Goal: Information Seeking & Learning: Learn about a topic

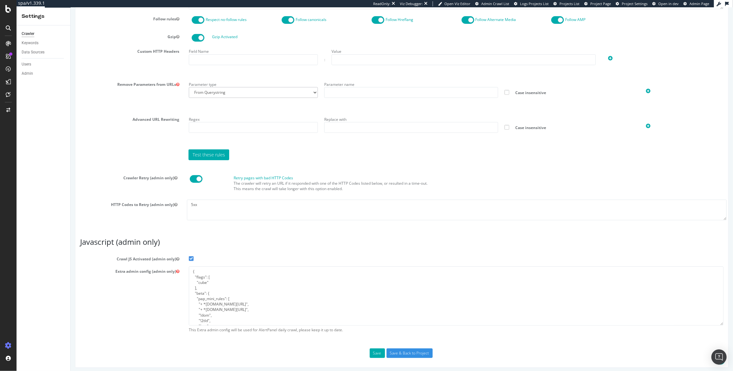
scroll to position [394, 0]
click at [196, 281] on textarea "{ "flags": [ "cube" ], "beta": { "pap_mini_rules": [ "+ *mediamarkt.pt/*", "+ *…" at bounding box center [455, 295] width 534 height 59
drag, startPoint x: 192, startPoint y: 274, endPoint x: 188, endPoint y: 272, distance: 4.1
click at [188, 272] on textarea "{ "flags": [ "cube" ], "beta": { "pap_mini_rules": [ "+ *mediamarkt.pt/*", "+ *…" at bounding box center [455, 295] width 534 height 59
click at [215, 272] on textarea "{ "flags": [ "cube" ], "beta": { "pap_mini_rules": [ "+ *mediamarkt.pt/*", "+ *…" at bounding box center [455, 295] width 534 height 59
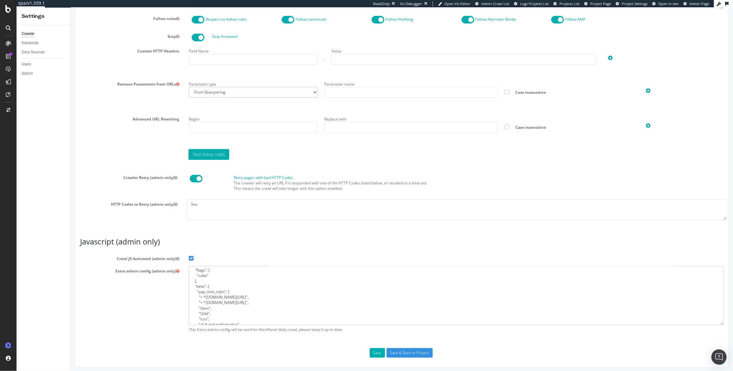
scroll to position [0, 0]
click at [176, 82] on icon at bounding box center [177, 84] width 3 height 4
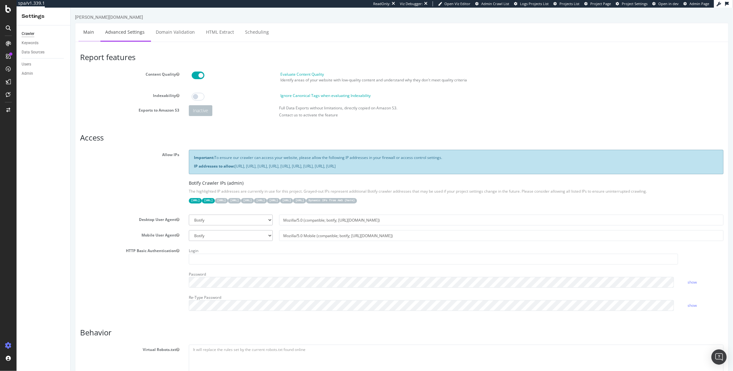
click at [86, 30] on link "Main" at bounding box center [88, 31] width 20 height 17
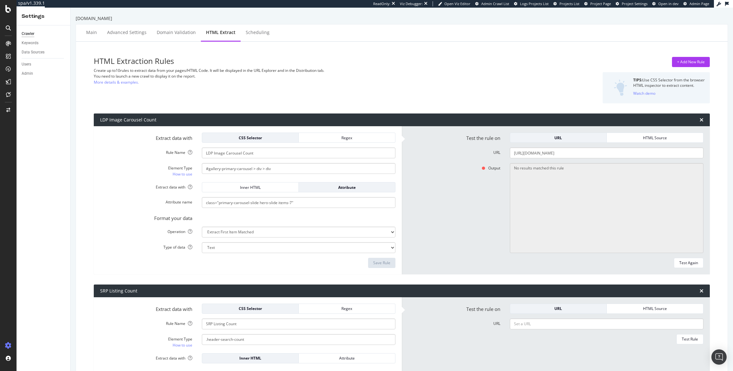
select select "i"
select select "list"
select select "exist"
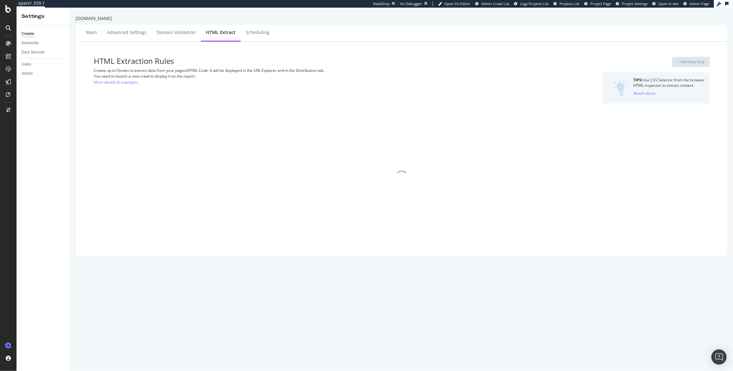
select select "i"
select select "list"
select select "exist"
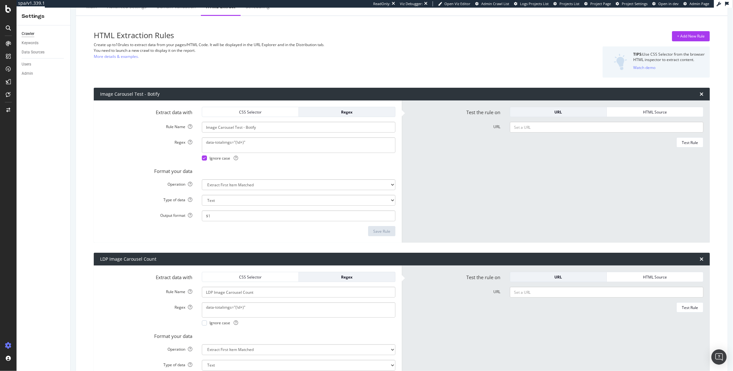
scroll to position [31, 0]
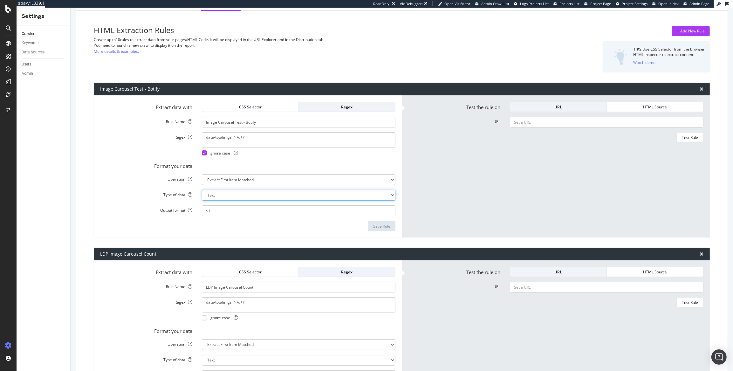
click at [338, 195] on select "Text Integer number Floating point number Date" at bounding box center [298, 195] width 193 height 11
click at [202, 190] on select "Text Integer number Floating point number Date" at bounding box center [298, 195] width 193 height 11
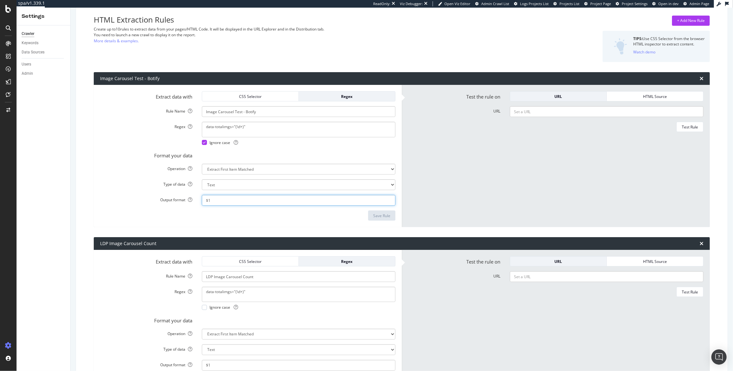
click at [361, 200] on input "$1" at bounding box center [298, 200] width 193 height 11
click at [456, 186] on form "Test the rule on URL HTML Source URL Test Rule" at bounding box center [555, 155] width 295 height 129
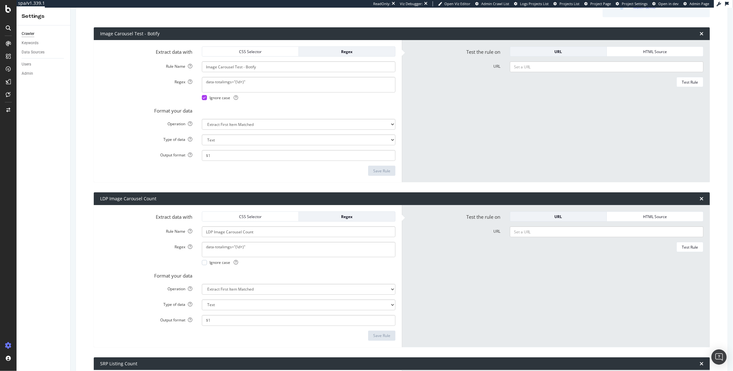
scroll to position [91, 0]
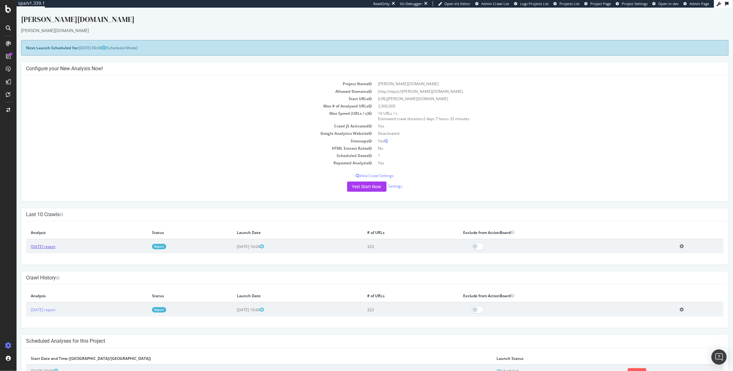
click at [54, 246] on link "2025 Oct. 10th report" at bounding box center [43, 246] width 24 height 5
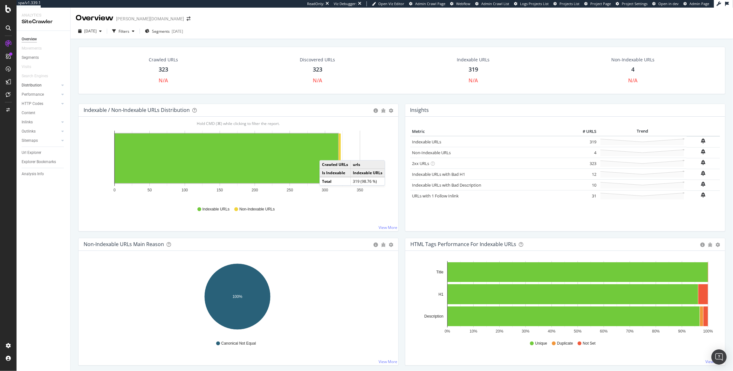
click at [44, 86] on link "Distribution" at bounding box center [41, 85] width 38 height 7
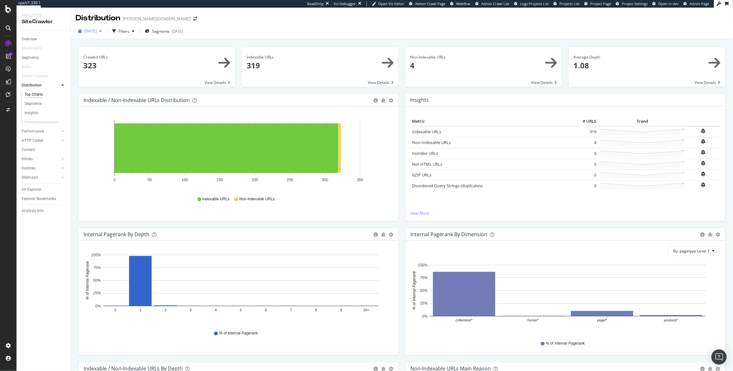
click at [102, 31] on icon "button" at bounding box center [100, 31] width 3 height 4
drag, startPoint x: 167, startPoint y: 16, endPoint x: 155, endPoint y: 18, distance: 12.1
click at [167, 15] on div "Distribution darty.pt" at bounding box center [402, 16] width 662 height 16
click at [90, 32] on span "[DATE]" at bounding box center [90, 30] width 12 height 5
drag, startPoint x: 101, startPoint y: 43, endPoint x: 122, endPoint y: 42, distance: 21.0
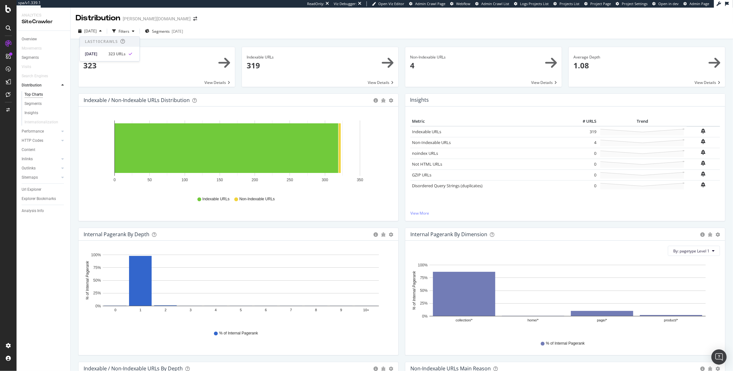
click at [104, 43] on div "Last 10 Crawls" at bounding box center [101, 41] width 33 height 5
click at [171, 18] on div "Distribution darty.pt" at bounding box center [402, 16] width 662 height 16
click at [32, 39] on div "Overview" at bounding box center [29, 39] width 15 height 7
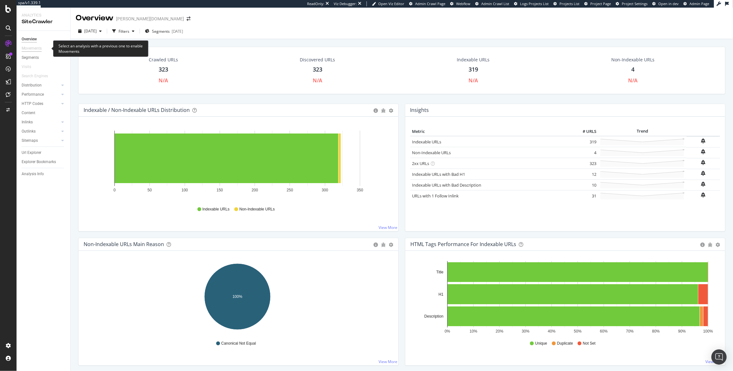
click at [34, 50] on div "Movements" at bounding box center [32, 48] width 20 height 7
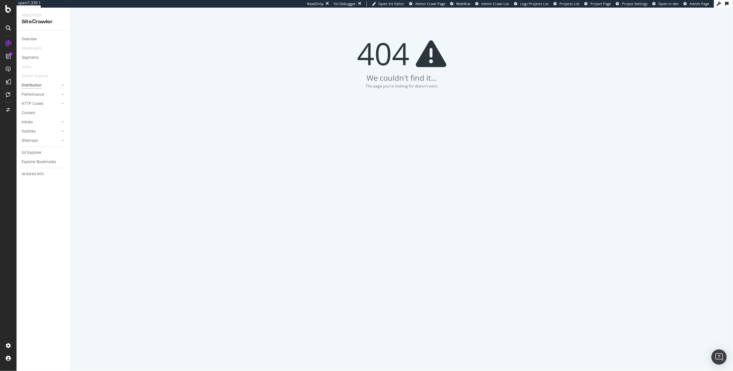
click at [25, 85] on div "Distribution" at bounding box center [32, 85] width 20 height 7
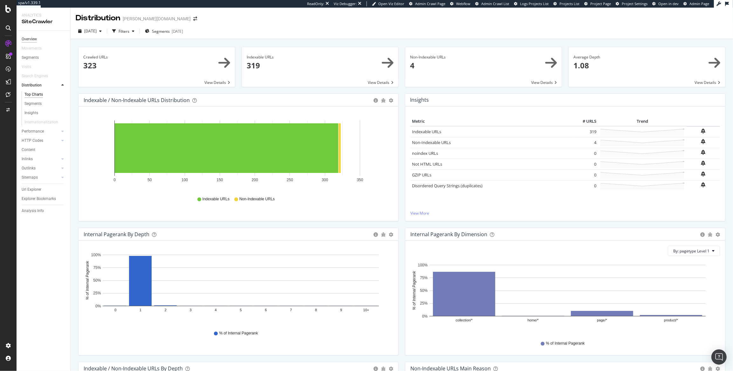
click at [27, 41] on div "Overview" at bounding box center [29, 39] width 15 height 7
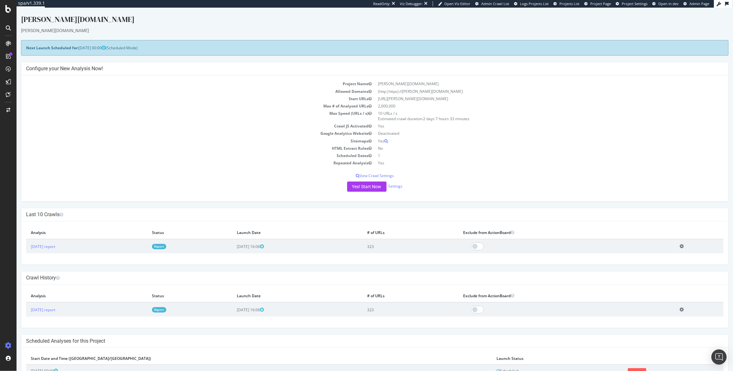
scroll to position [26, 0]
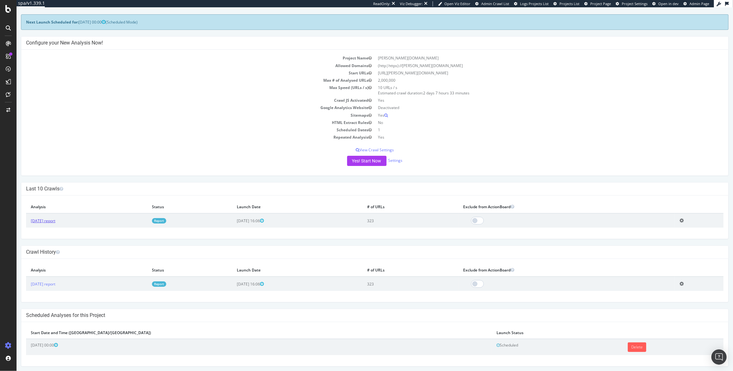
click at [48, 220] on link "[DATE] report" at bounding box center [43, 220] width 24 height 5
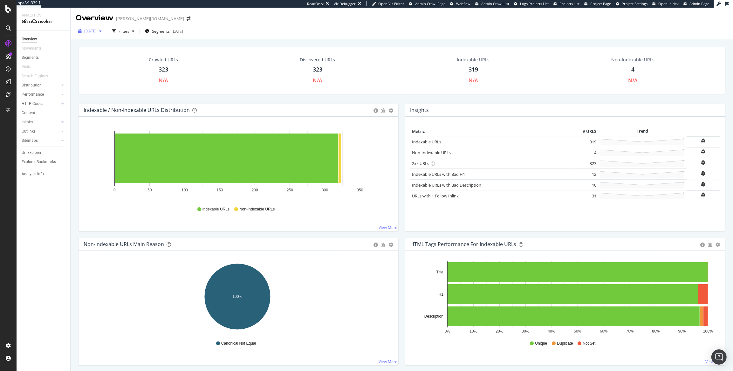
click at [104, 34] on div "[DATE]" at bounding box center [90, 31] width 29 height 10
click at [98, 76] on div "Crawled URLs 323 N/A" at bounding box center [163, 70] width 151 height 34
click at [38, 124] on link "Inlinks" at bounding box center [41, 122] width 38 height 7
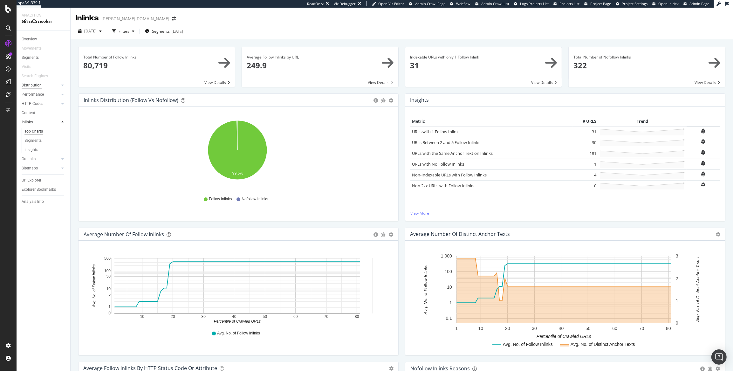
click at [37, 88] on div "Distribution" at bounding box center [32, 85] width 20 height 7
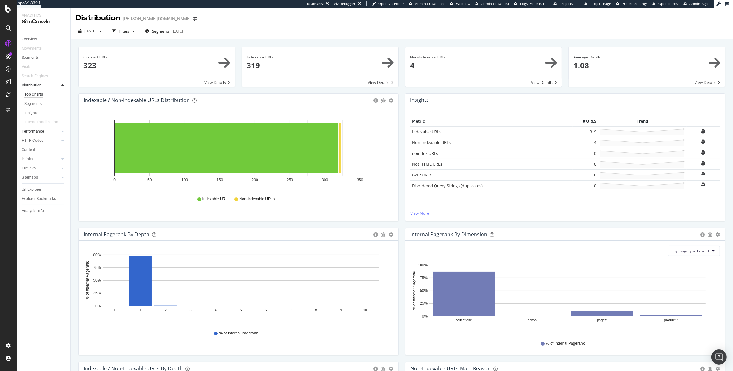
click at [44, 132] on link "Performance" at bounding box center [41, 131] width 38 height 7
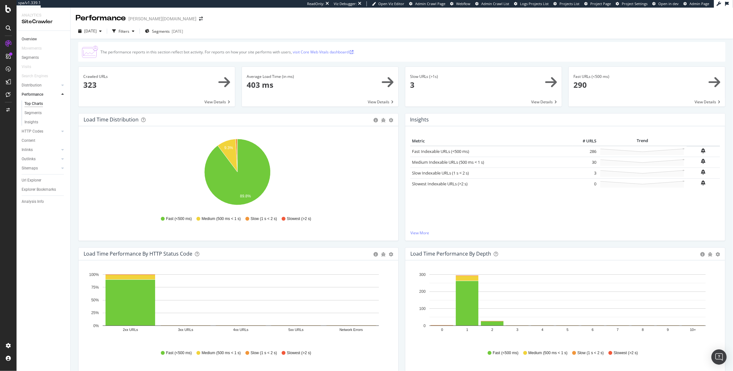
click at [40, 38] on link "Overview" at bounding box center [44, 39] width 44 height 7
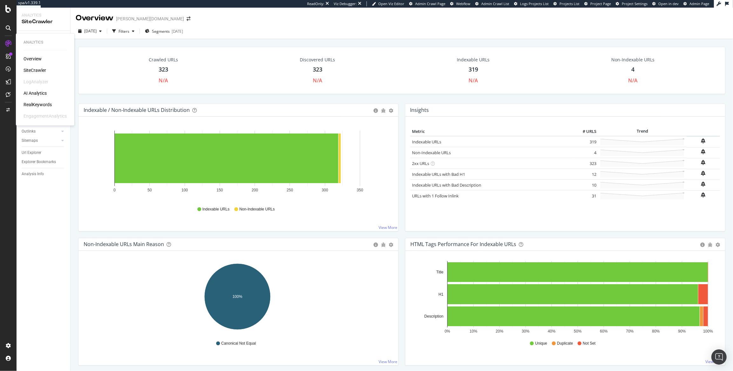
click at [29, 60] on div "Overview" at bounding box center [33, 59] width 18 height 6
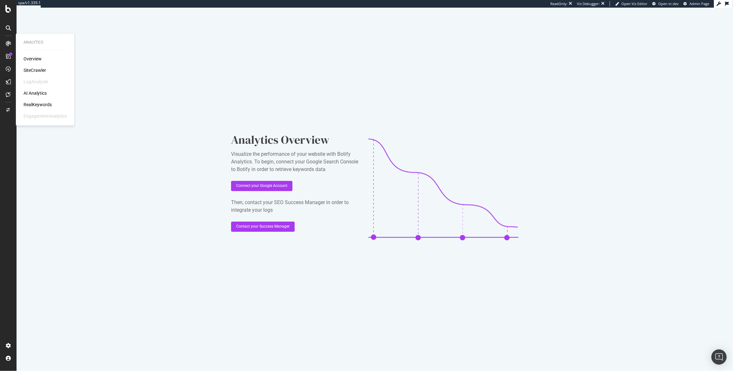
click at [33, 69] on div "SiteCrawler" at bounding box center [35, 70] width 23 height 6
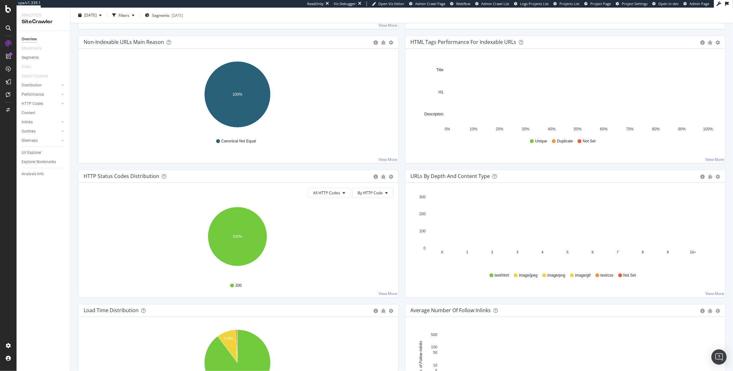
scroll to position [241, 0]
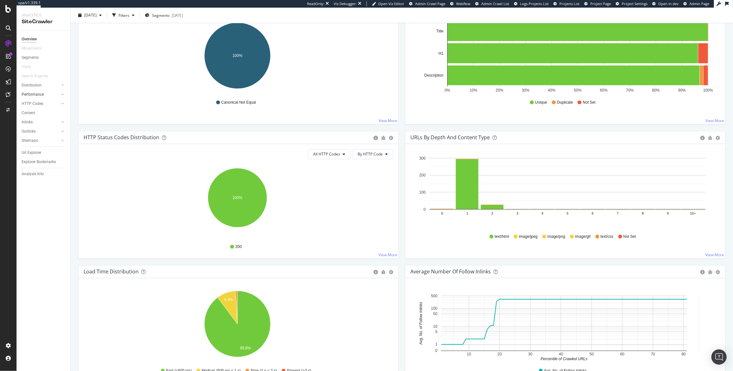
click at [45, 97] on link "Performance" at bounding box center [41, 94] width 38 height 7
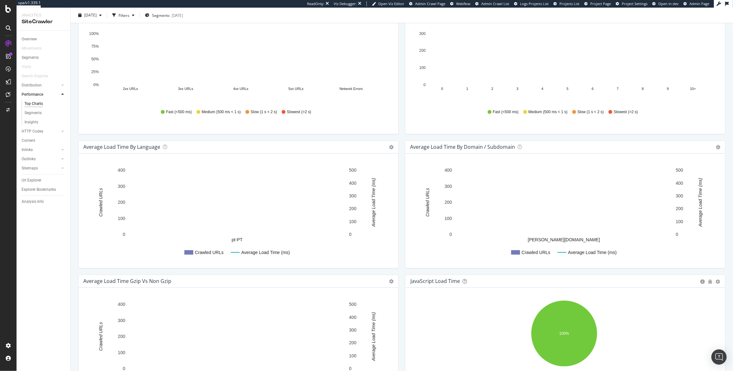
scroll to position [114, 0]
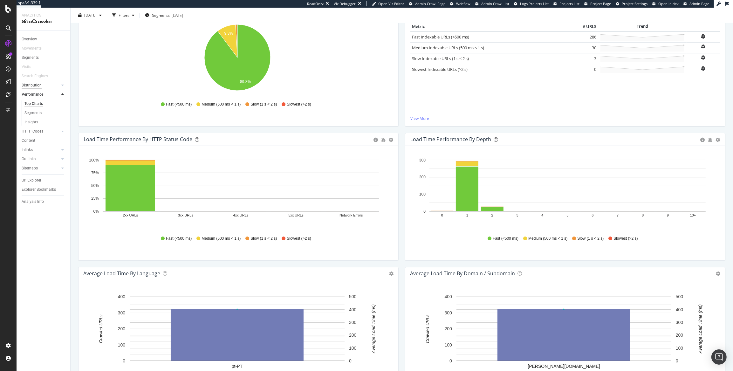
click at [39, 85] on div "Distribution" at bounding box center [32, 85] width 20 height 7
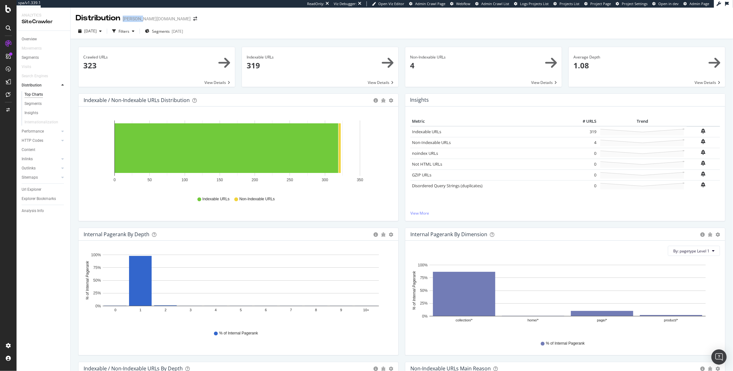
drag, startPoint x: 138, startPoint y: 19, endPoint x: 123, endPoint y: 19, distance: 14.3
click at [123, 19] on div "[PERSON_NAME][DOMAIN_NAME]" at bounding box center [157, 19] width 68 height 6
